Goal: Transaction & Acquisition: Download file/media

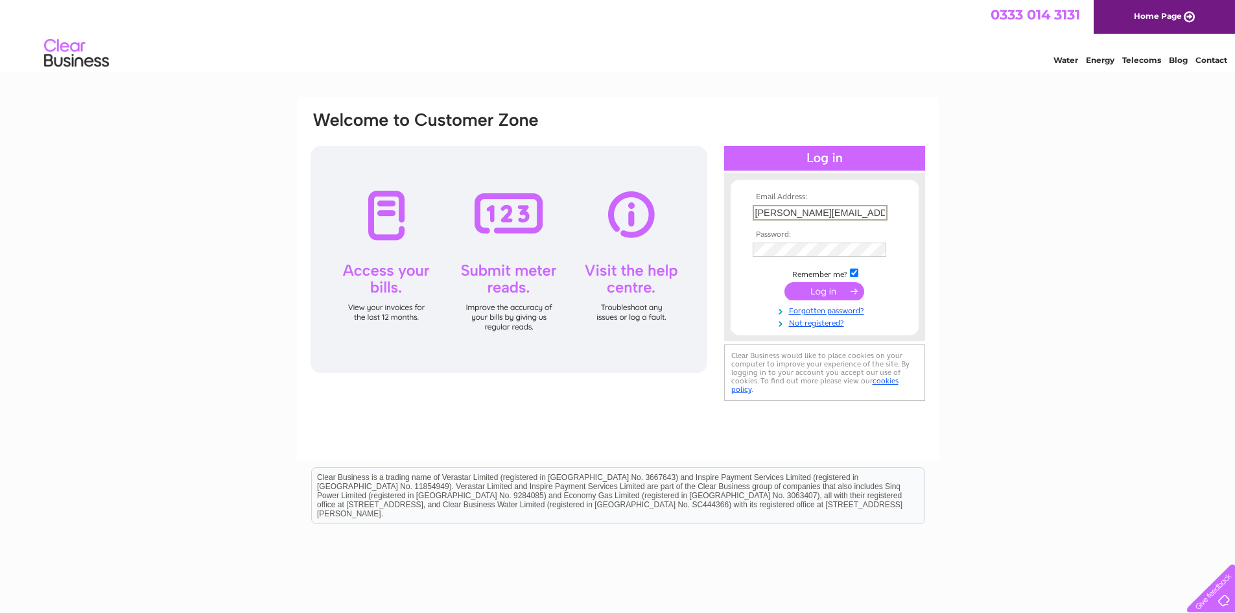
click at [855, 274] on input "checkbox" at bounding box center [854, 272] width 8 height 8
checkbox input "false"
click at [835, 294] on input "submit" at bounding box center [825, 291] width 80 height 18
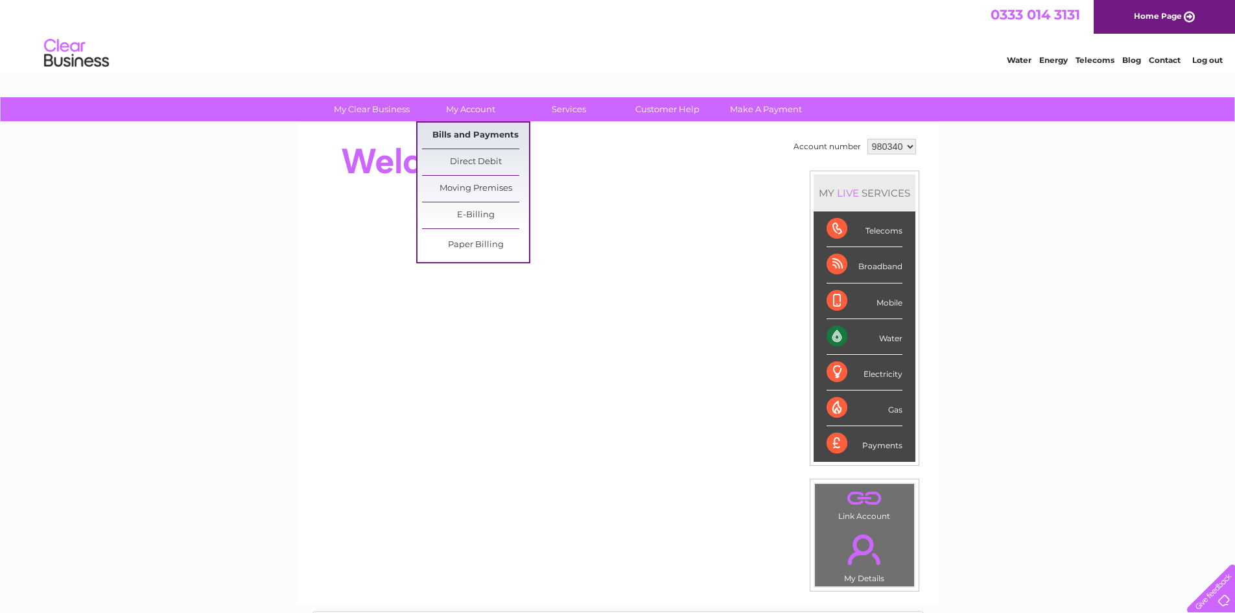
click at [493, 129] on link "Bills and Payments" at bounding box center [475, 136] width 107 height 26
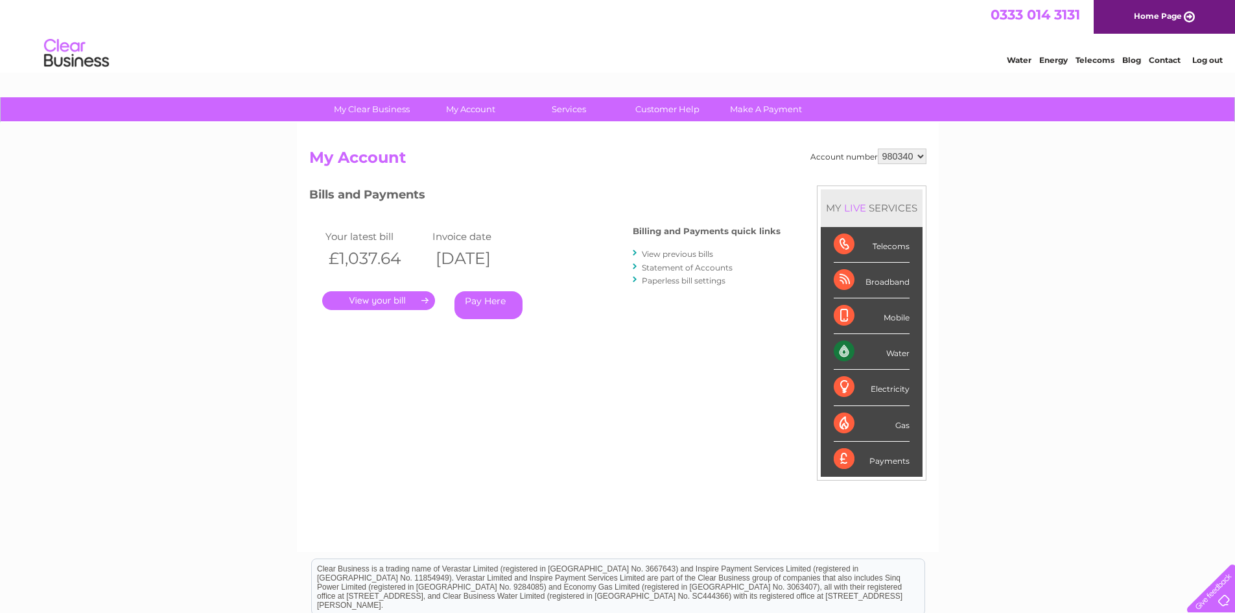
click at [399, 298] on link "." at bounding box center [378, 300] width 113 height 19
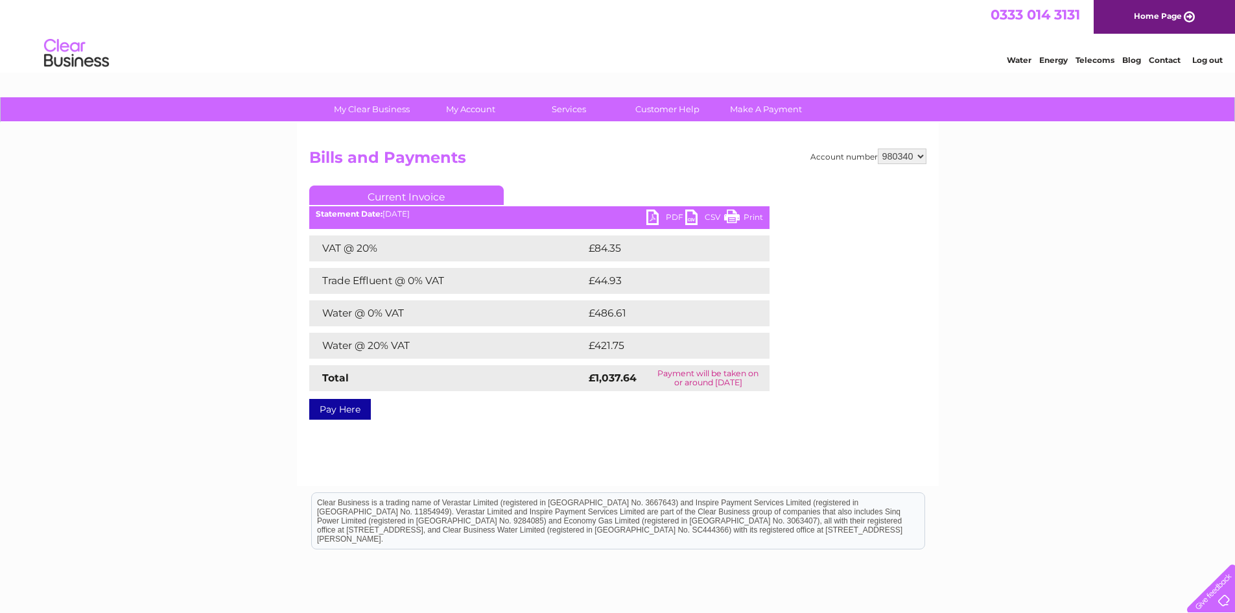
click at [661, 214] on link "PDF" at bounding box center [666, 218] width 39 height 19
